Goal: Manage account settings

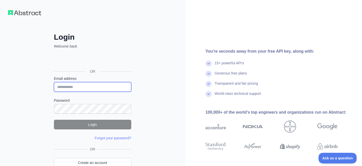
type input "**********"
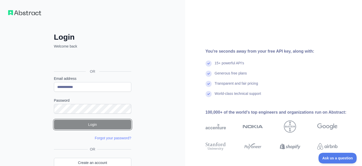
click at [94, 123] on button "Login" at bounding box center [92, 125] width 77 height 10
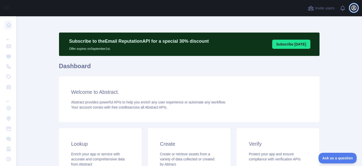
click at [354, 8] on icon "button" at bounding box center [354, 8] width 6 height 6
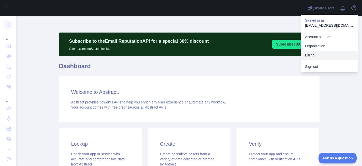
click at [316, 55] on button "Billing" at bounding box center [329, 55] width 57 height 9
